Goal: Information Seeking & Learning: Learn about a topic

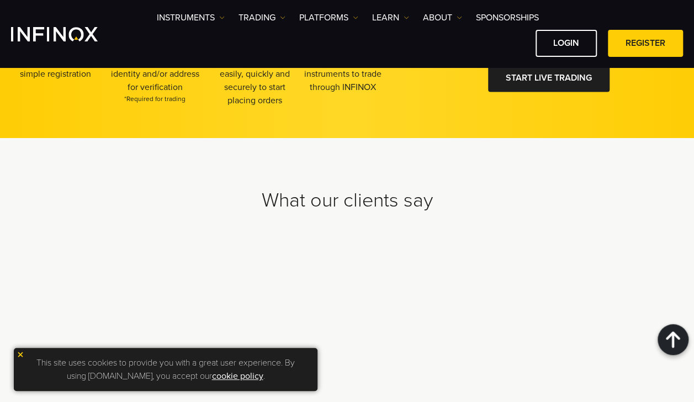
scroll to position [3640, 0]
click at [238, 376] on link "cookie policy" at bounding box center [237, 376] width 51 height 11
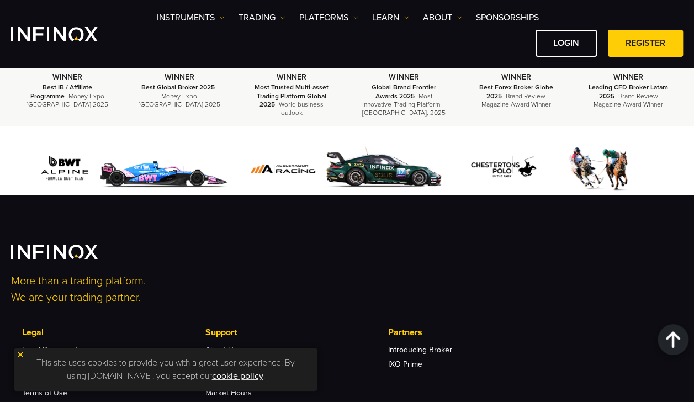
scroll to position [998, 0]
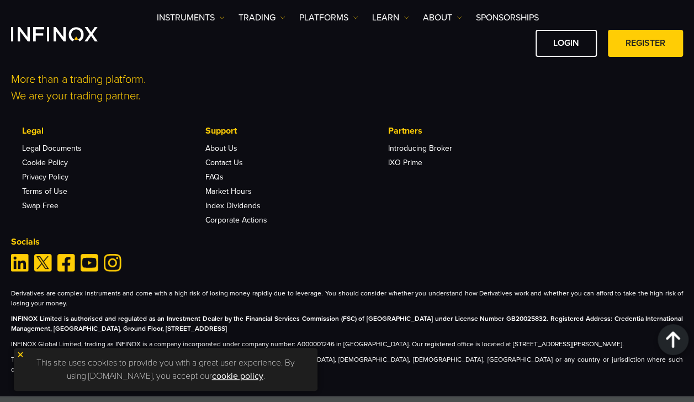
click at [20, 351] on img at bounding box center [21, 355] width 8 height 8
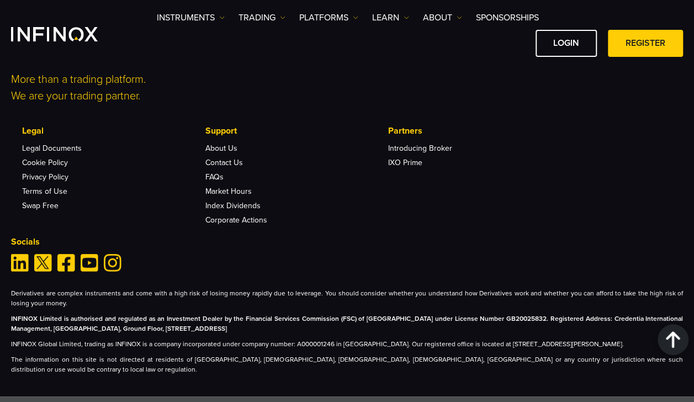
scroll to position [0, 0]
drag, startPoint x: 340, startPoint y: 331, endPoint x: 367, endPoint y: 328, distance: 26.7
click at [367, 339] on p "INFINOX Global Limited, trading as INFINOX is a company incorporated under comp…" at bounding box center [347, 344] width 672 height 10
copy p "Anguilla."
